Goal: Contribute content: Add original content to the website for others to see

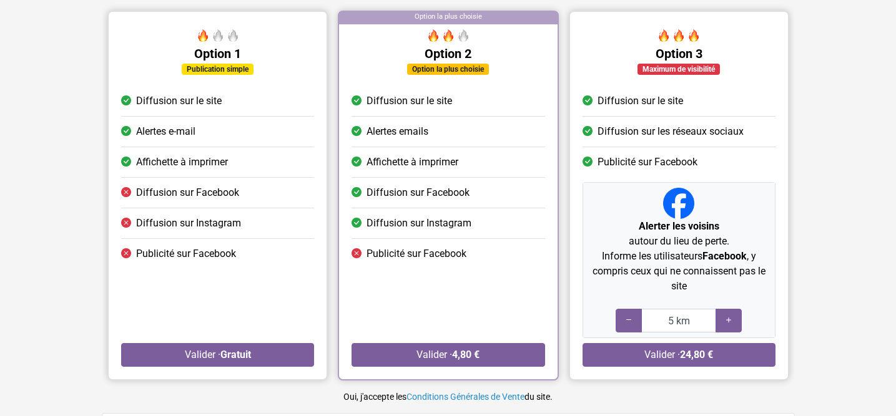
scroll to position [131, 0]
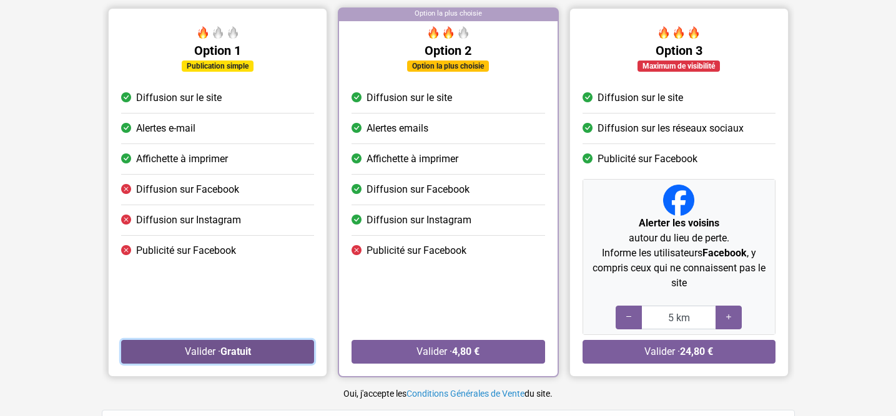
click at [257, 356] on button "Valider · Gratuit" at bounding box center [217, 352] width 193 height 24
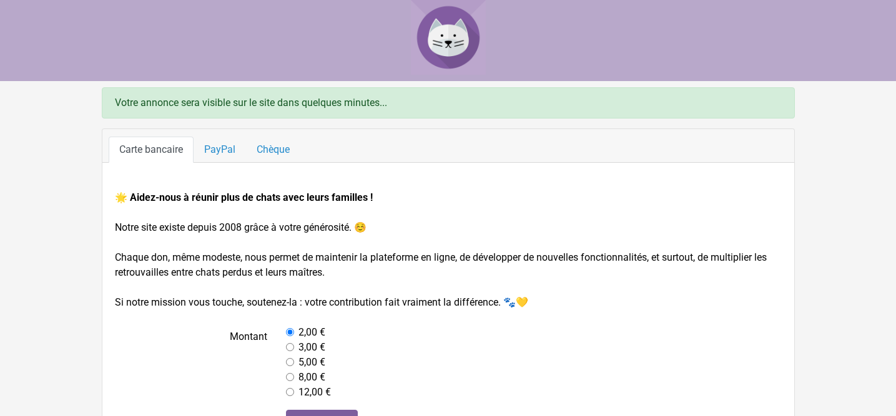
click at [438, 37] on img at bounding box center [448, 37] width 75 height 75
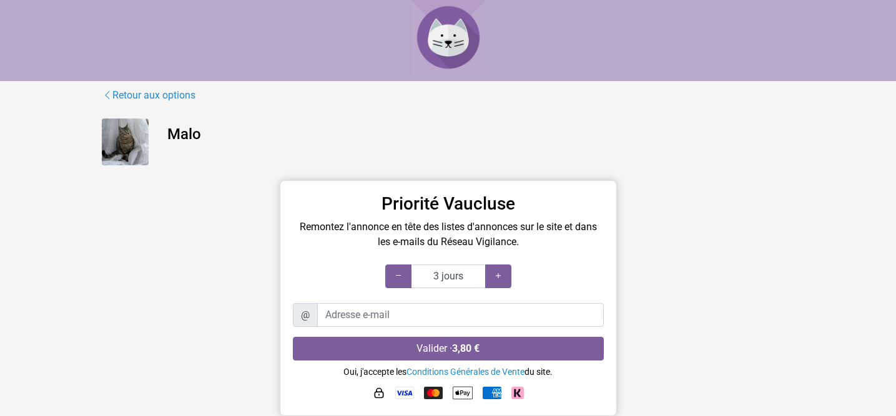
scroll to position [4, 0]
